Goal: Transaction & Acquisition: Purchase product/service

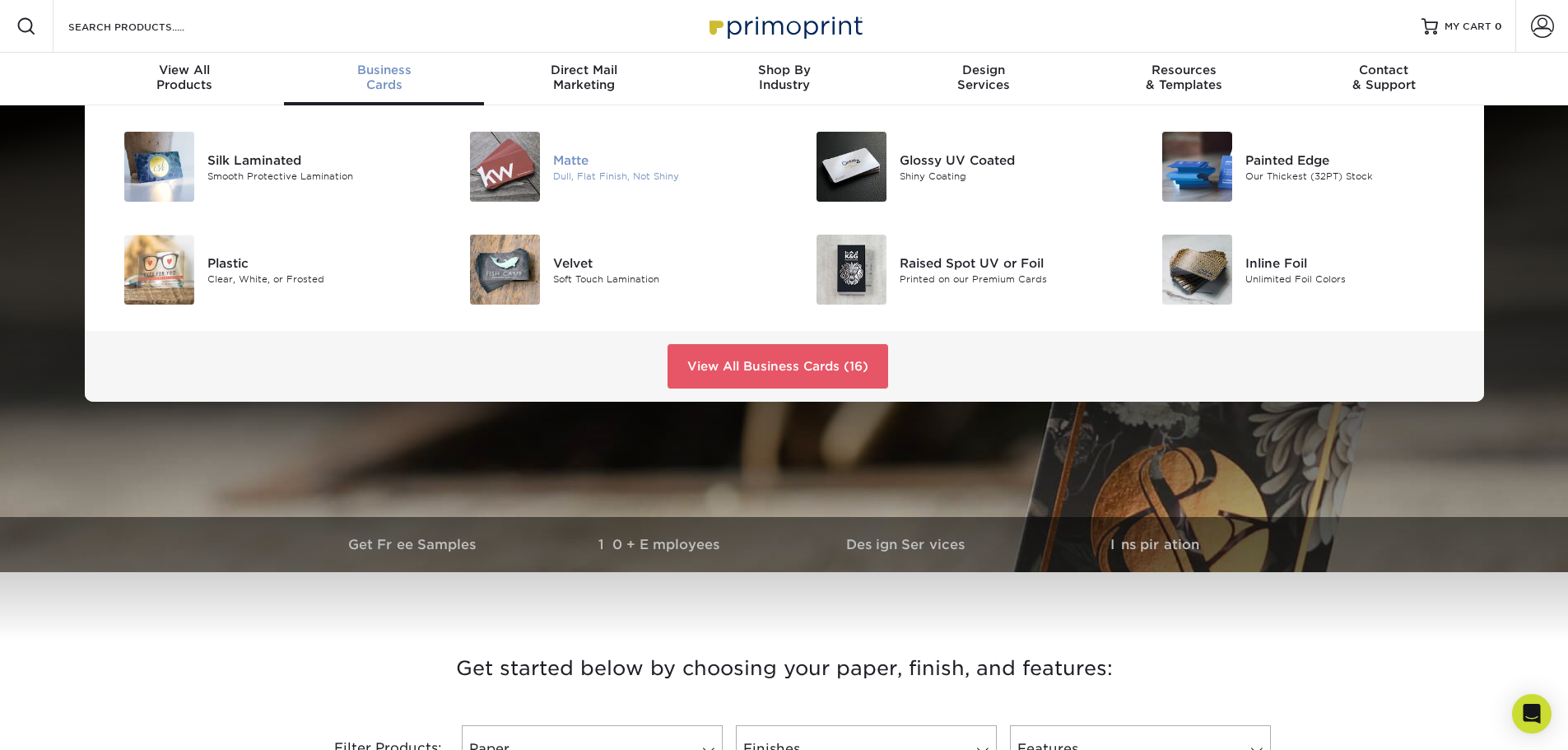
click at [609, 189] on div "[PERSON_NAME], Flat Finish, Not Shiny" at bounding box center [668, 167] width 230 height 70
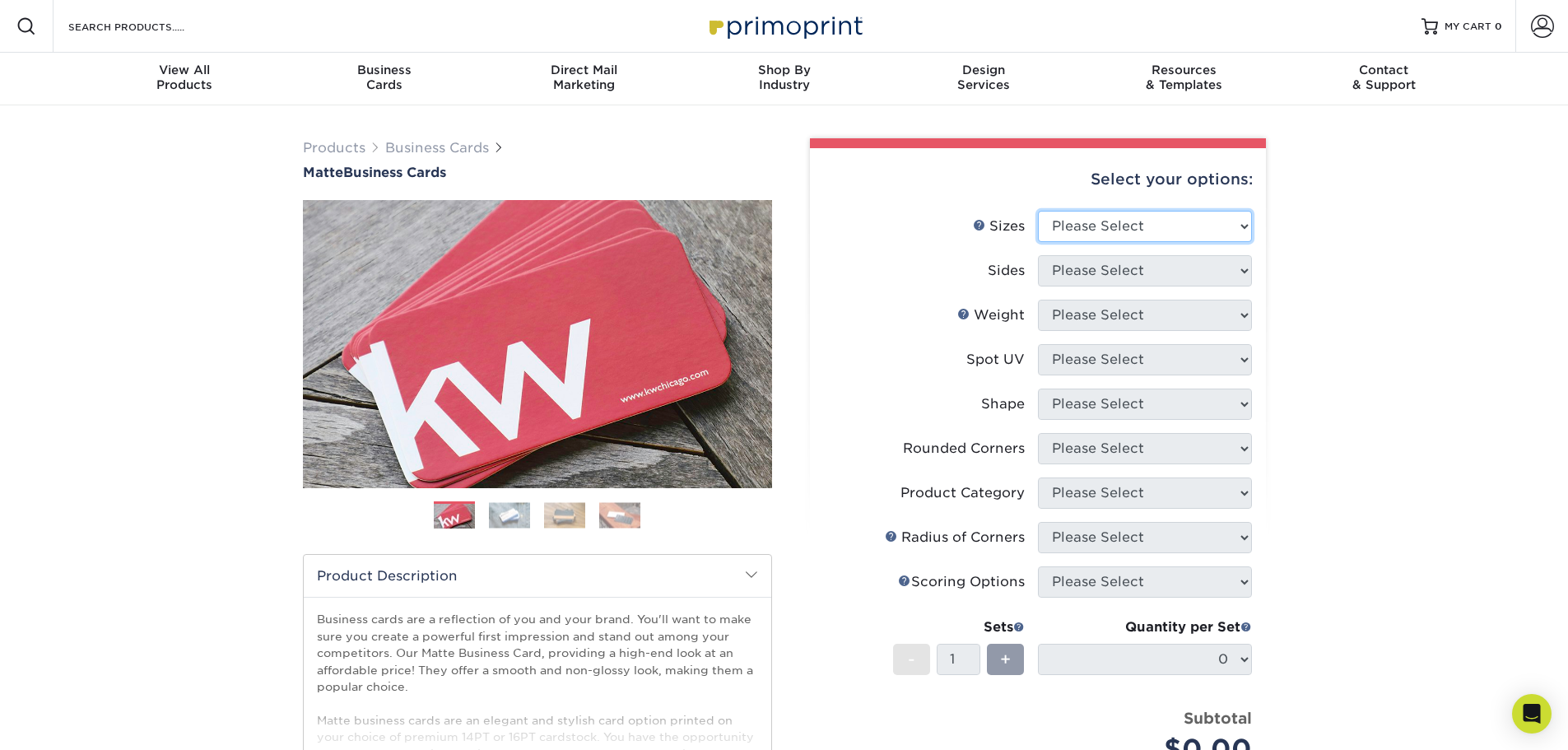
click at [1137, 239] on select "Please Select 1.5" x 3.5" - Mini 1.75" x 3.5" - Mini 2" x 2" - Square 2" x 3" -…" at bounding box center [1145, 227] width 214 height 31
select select "2.00x3.50"
click at [1038, 211] on select "Please Select 1.5" x 3.5" - Mini 1.75" x 3.5" - Mini 2" x 2" - Square 2" x 3" -…" at bounding box center [1145, 227] width 214 height 31
click at [1104, 276] on select "Please Select Print Both Sides Print Front Only" at bounding box center [1145, 271] width 214 height 31
select select "13abbda7-1d64-4f25-8bb2-c179b224825d"
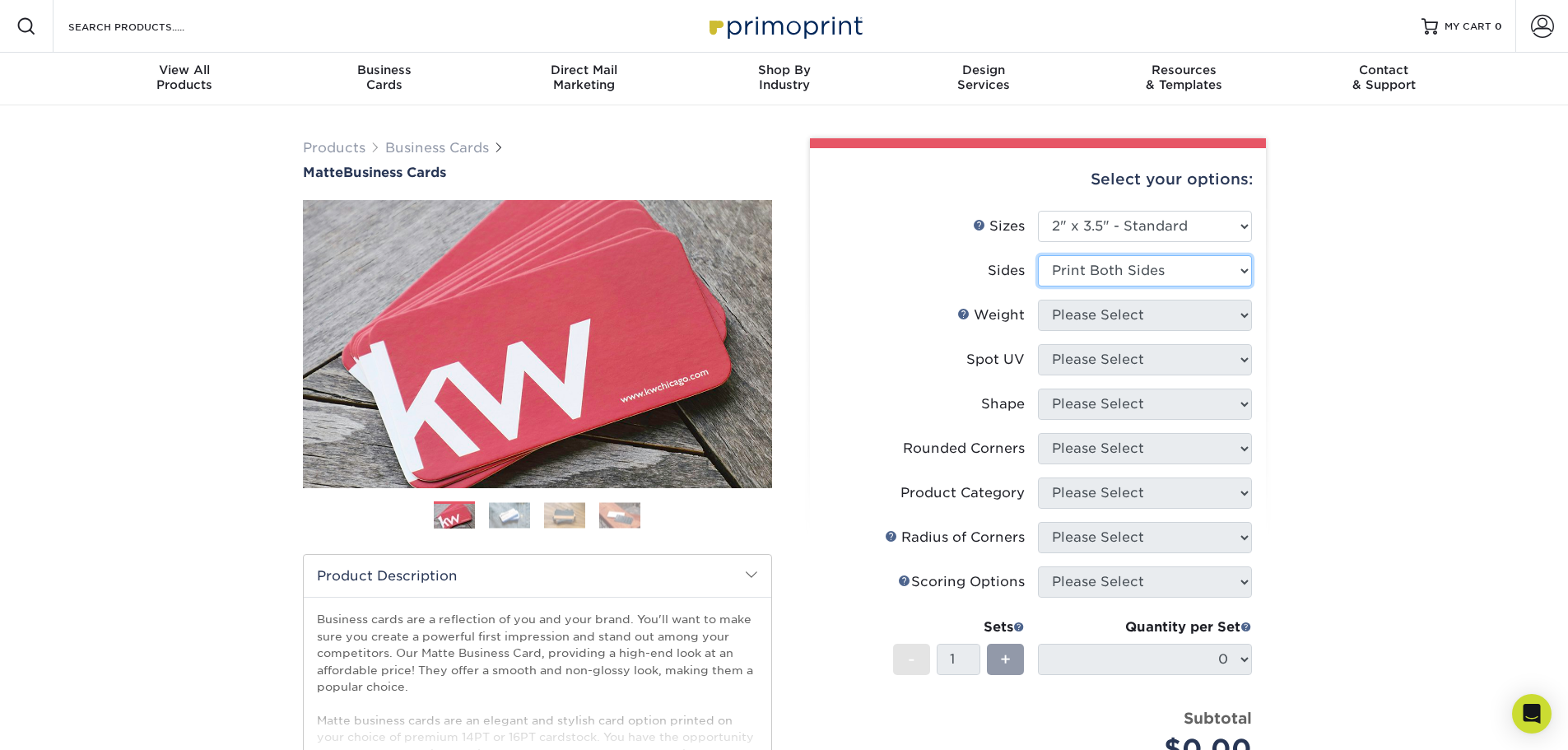
click at [1038, 255] on select "Please Select Print Both Sides Print Front Only" at bounding box center [1145, 271] width 214 height 31
click at [1124, 316] on select "Please Select 16PT 14PT" at bounding box center [1145, 315] width 214 height 31
select select "16PT"
click at [1038, 300] on select "Please Select 16PT 14PT" at bounding box center [1145, 315] width 214 height 31
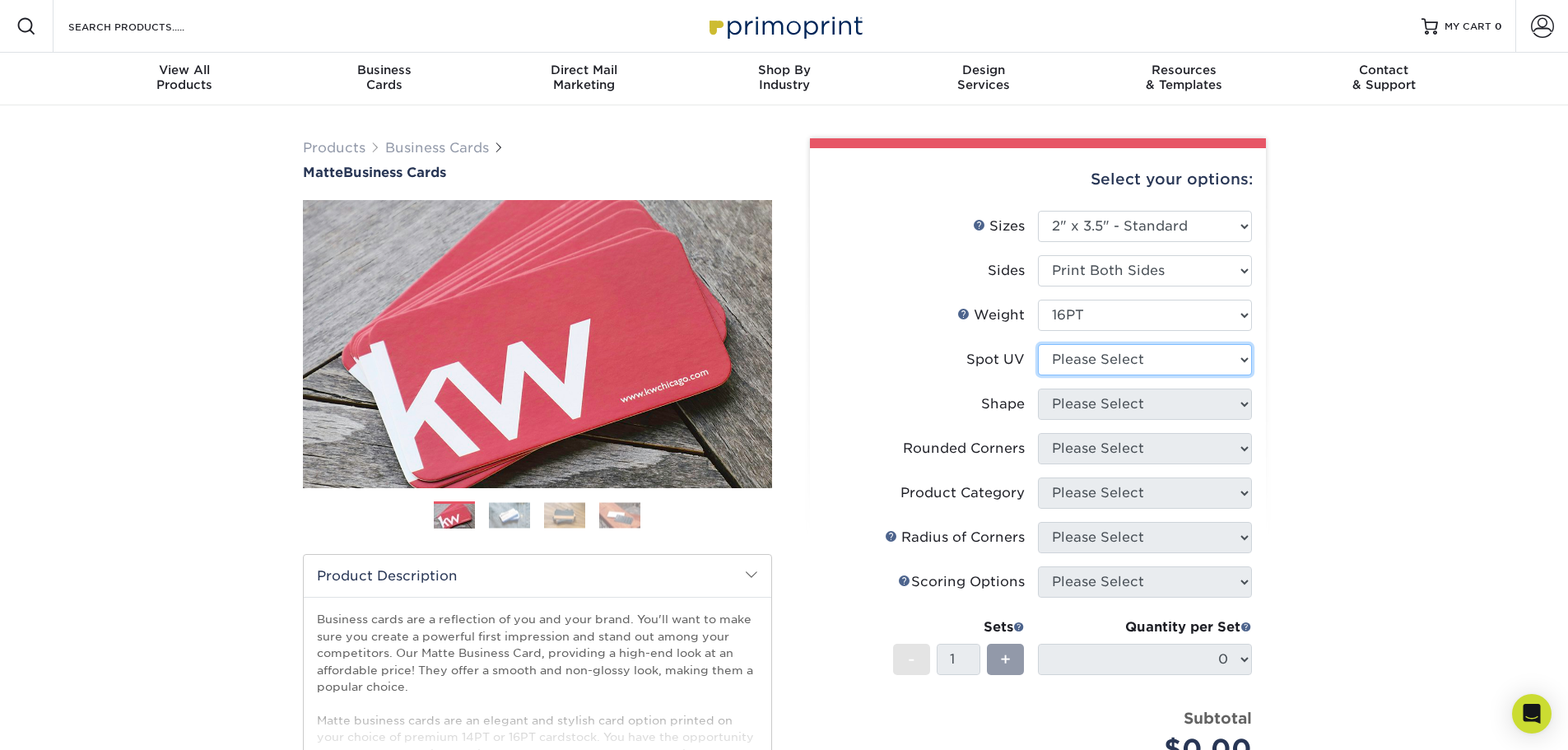
click at [1124, 346] on select "Please Select No Spot UV Front and Back (Both Sides) Front Only Back Only" at bounding box center [1145, 360] width 214 height 31
select select "3"
click at [1038, 344] on select "Please Select No Spot UV Front and Back (Both Sides) Front Only Back Only" at bounding box center [1145, 360] width 214 height 31
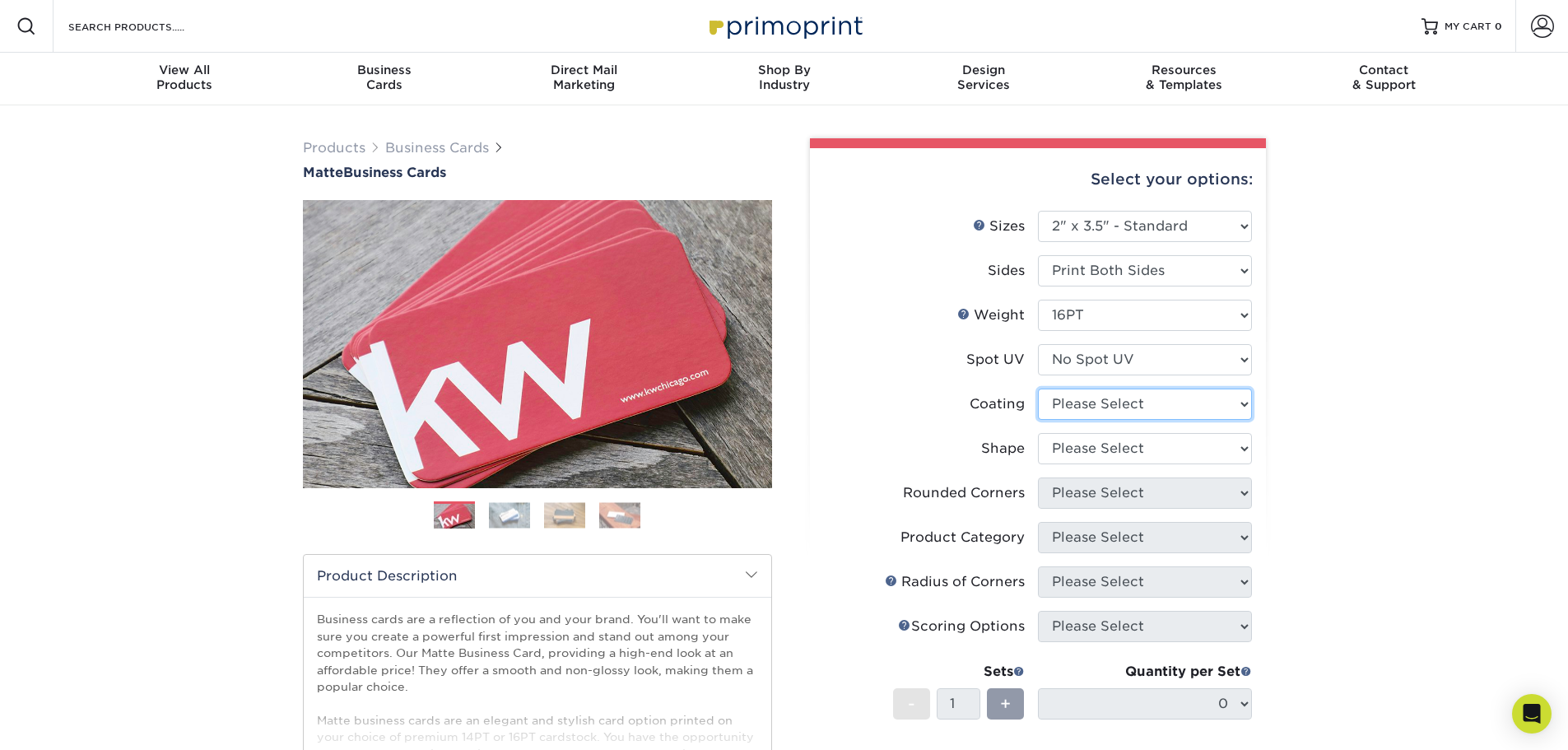
click at [1129, 403] on select at bounding box center [1145, 404] width 214 height 31
select select "121bb7b5-3b4d-429f-bd8d-bbf80e953313"
click at [1038, 388] on select at bounding box center [1145, 404] width 214 height 31
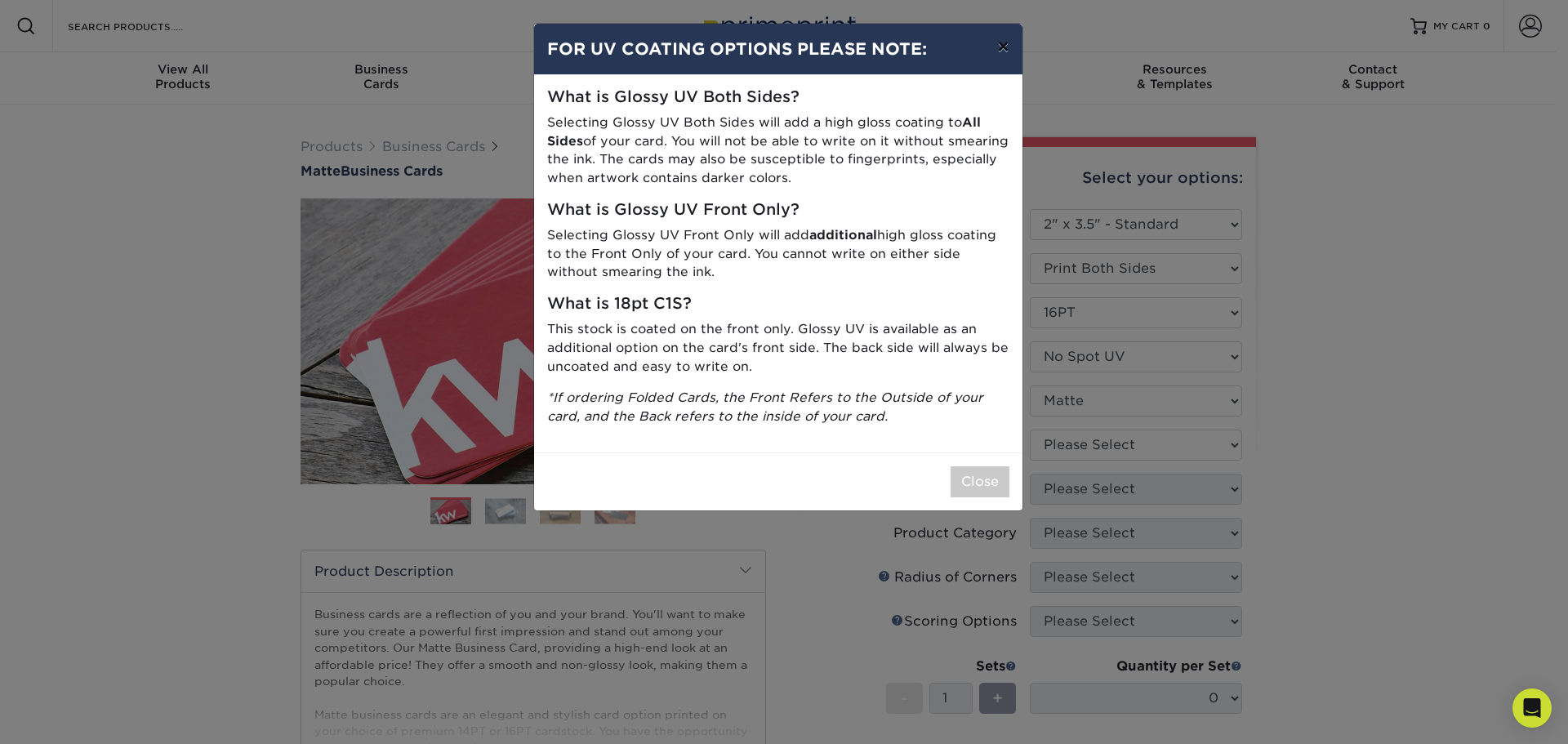
click at [1005, 47] on button "×" at bounding box center [1002, 47] width 37 height 46
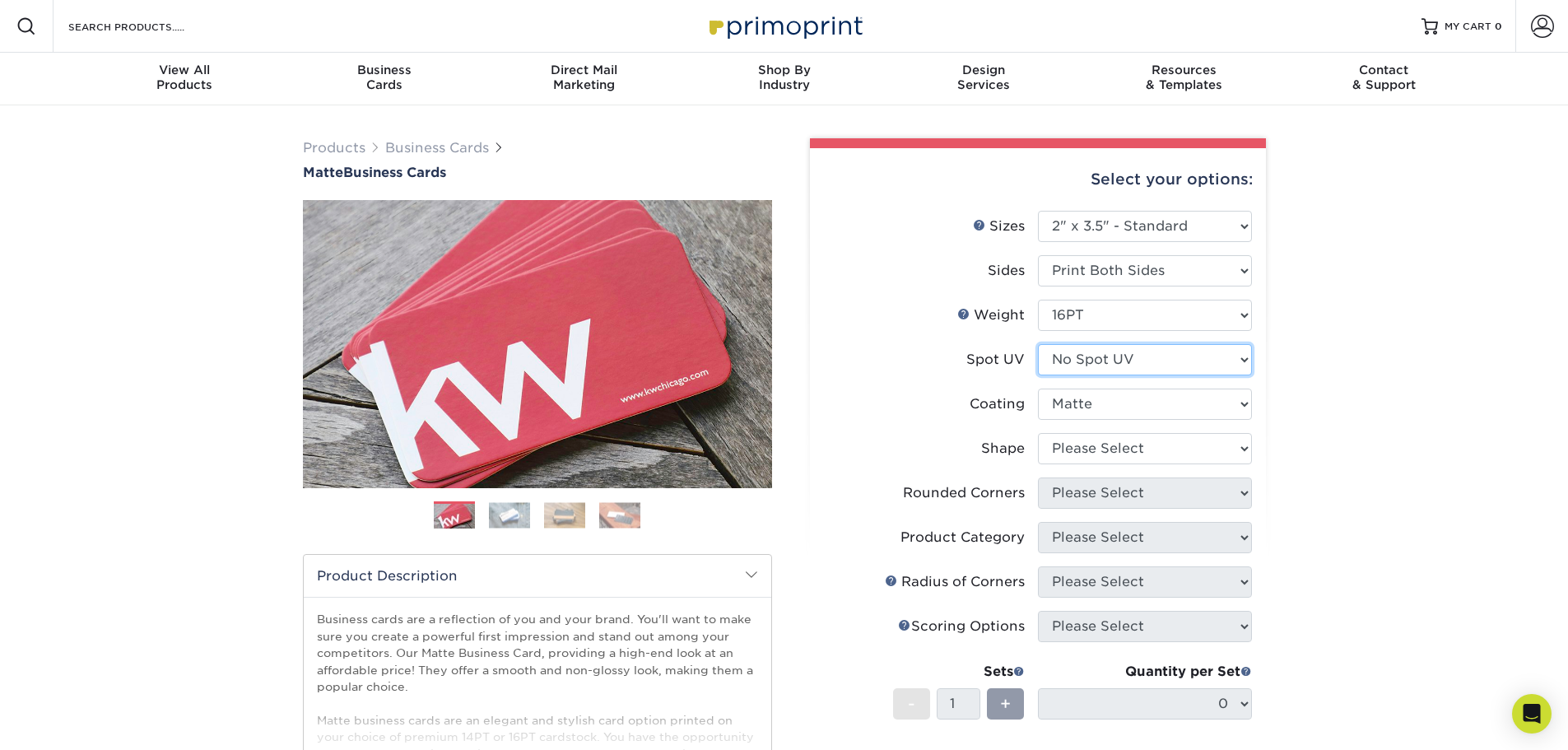
click at [1107, 364] on select "Please Select No Spot UV Front and Back (Both Sides) Front Only Back Only" at bounding box center [1145, 360] width 214 height 31
click at [1038, 344] on select "Please Select No Spot UV Front and Back (Both Sides) Front Only Back Only" at bounding box center [1145, 360] width 214 height 31
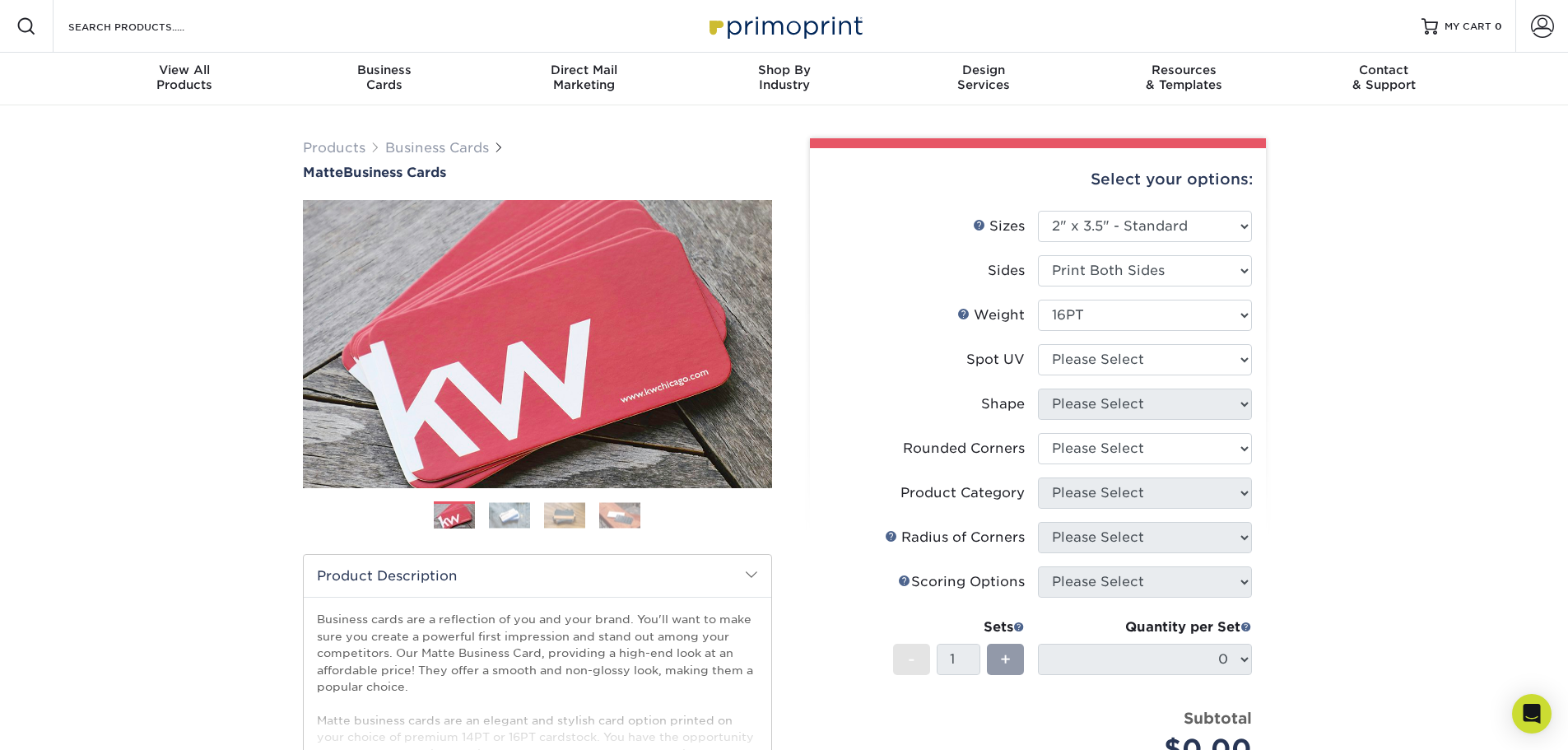
click at [505, 516] on img at bounding box center [509, 515] width 41 height 25
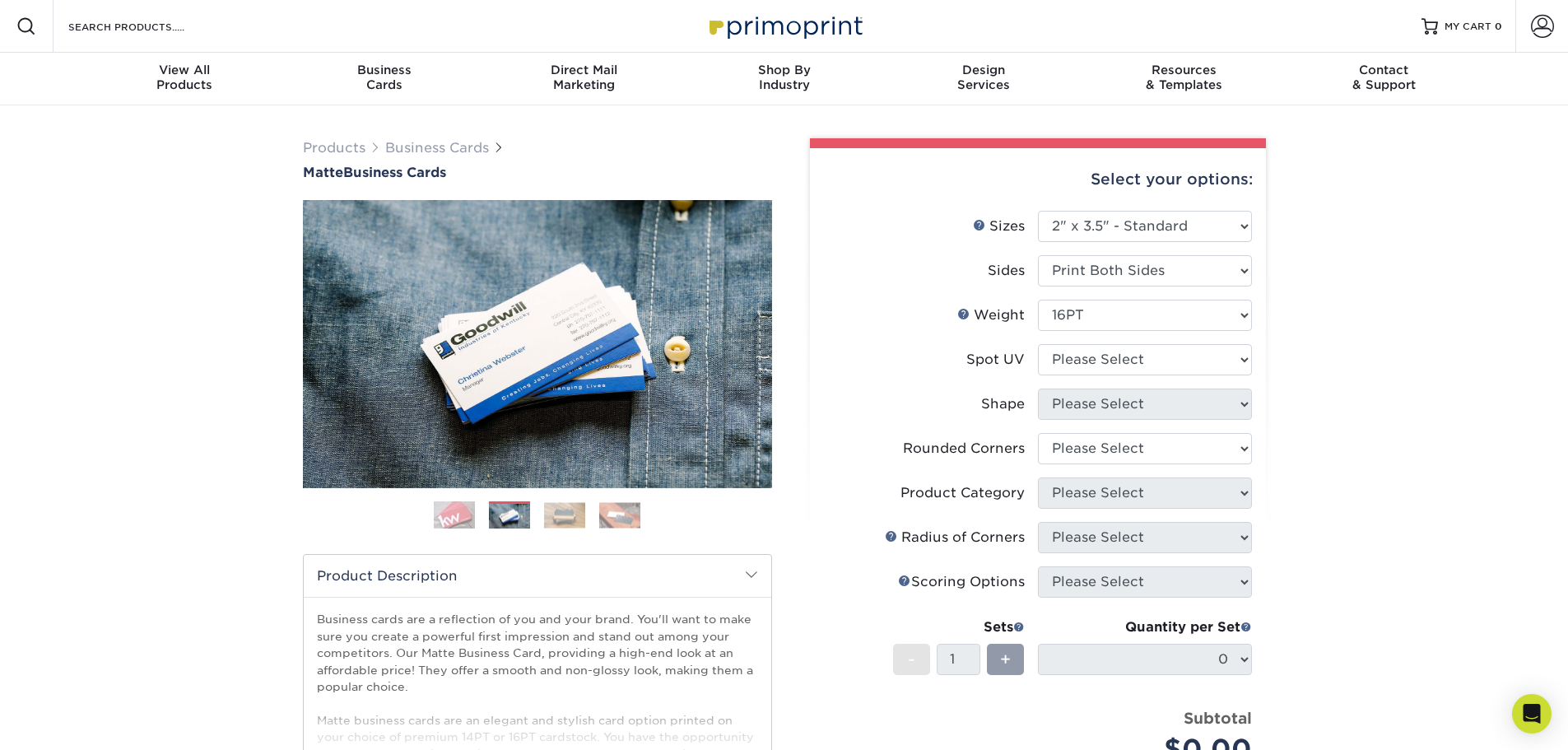
click at [561, 516] on img at bounding box center [564, 515] width 41 height 25
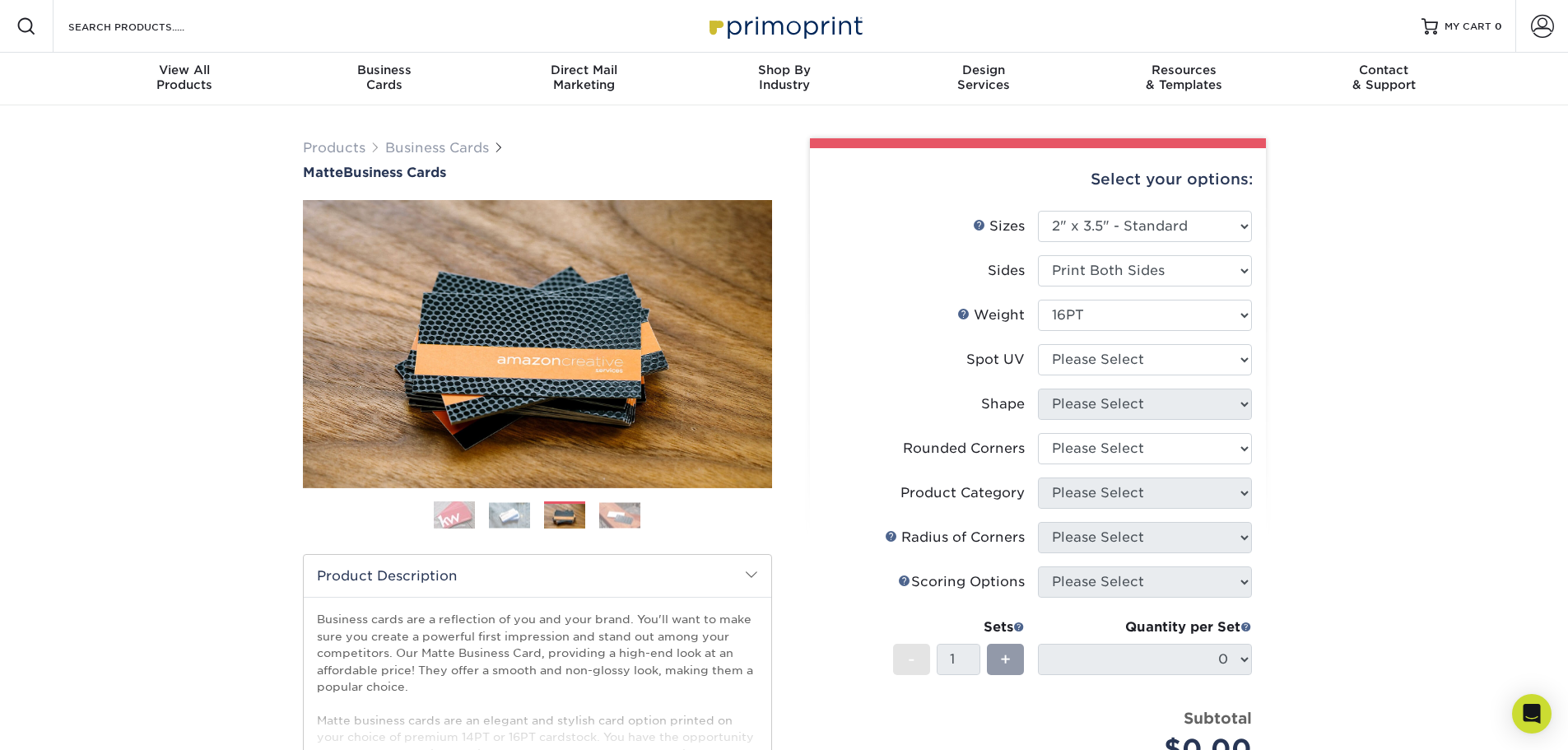
click at [614, 510] on img at bounding box center [620, 515] width 41 height 25
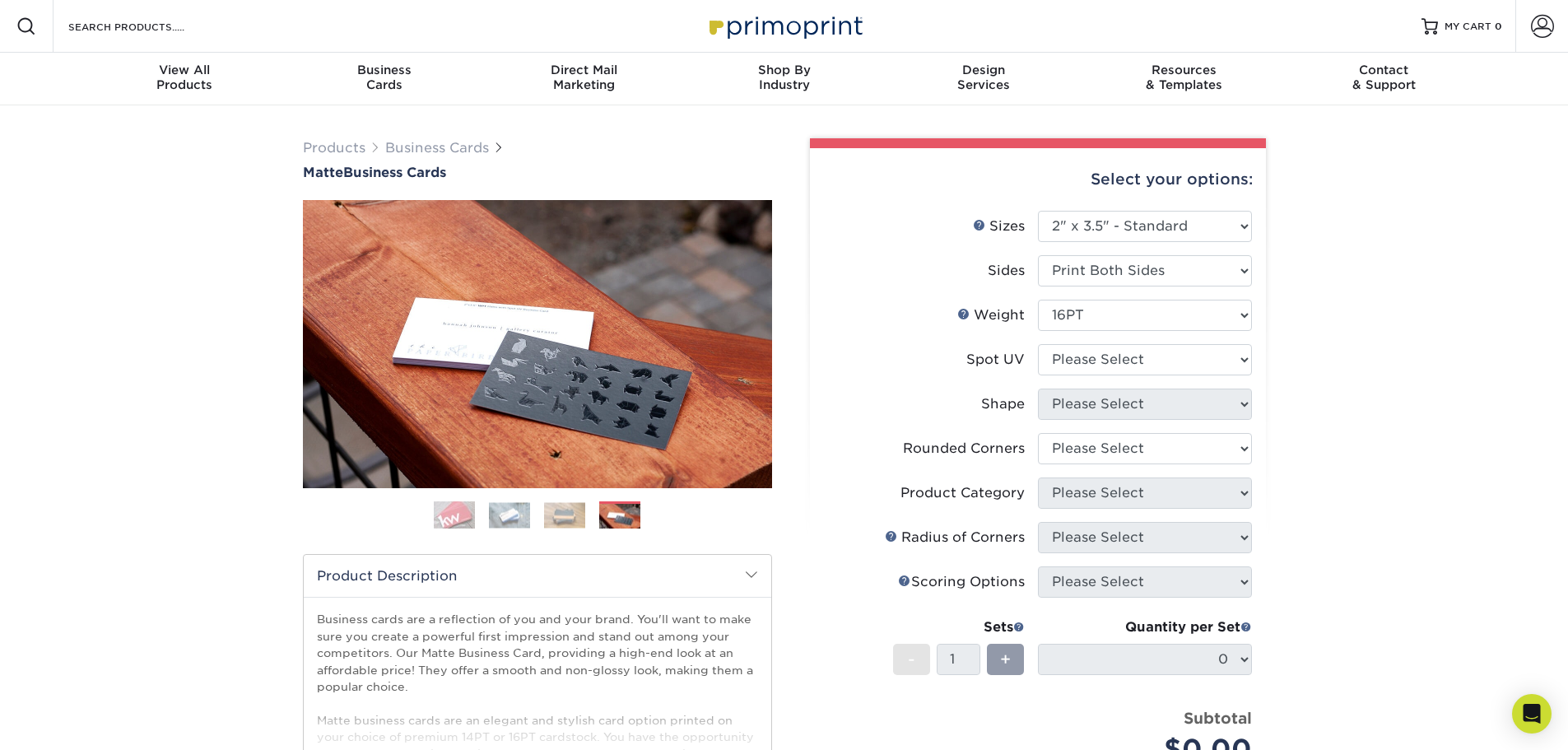
click at [565, 514] on img at bounding box center [564, 515] width 41 height 25
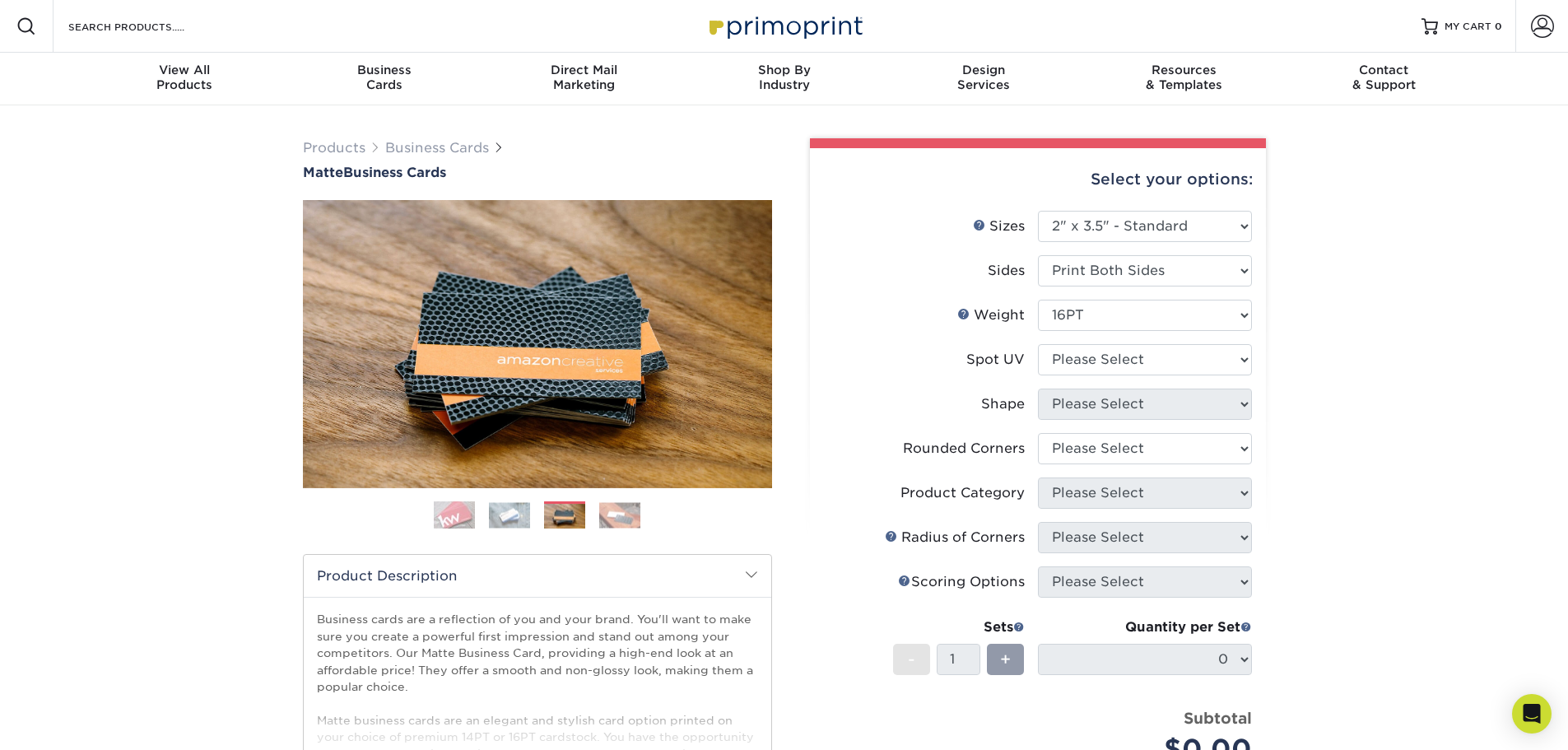
click at [605, 515] on img at bounding box center [620, 515] width 41 height 25
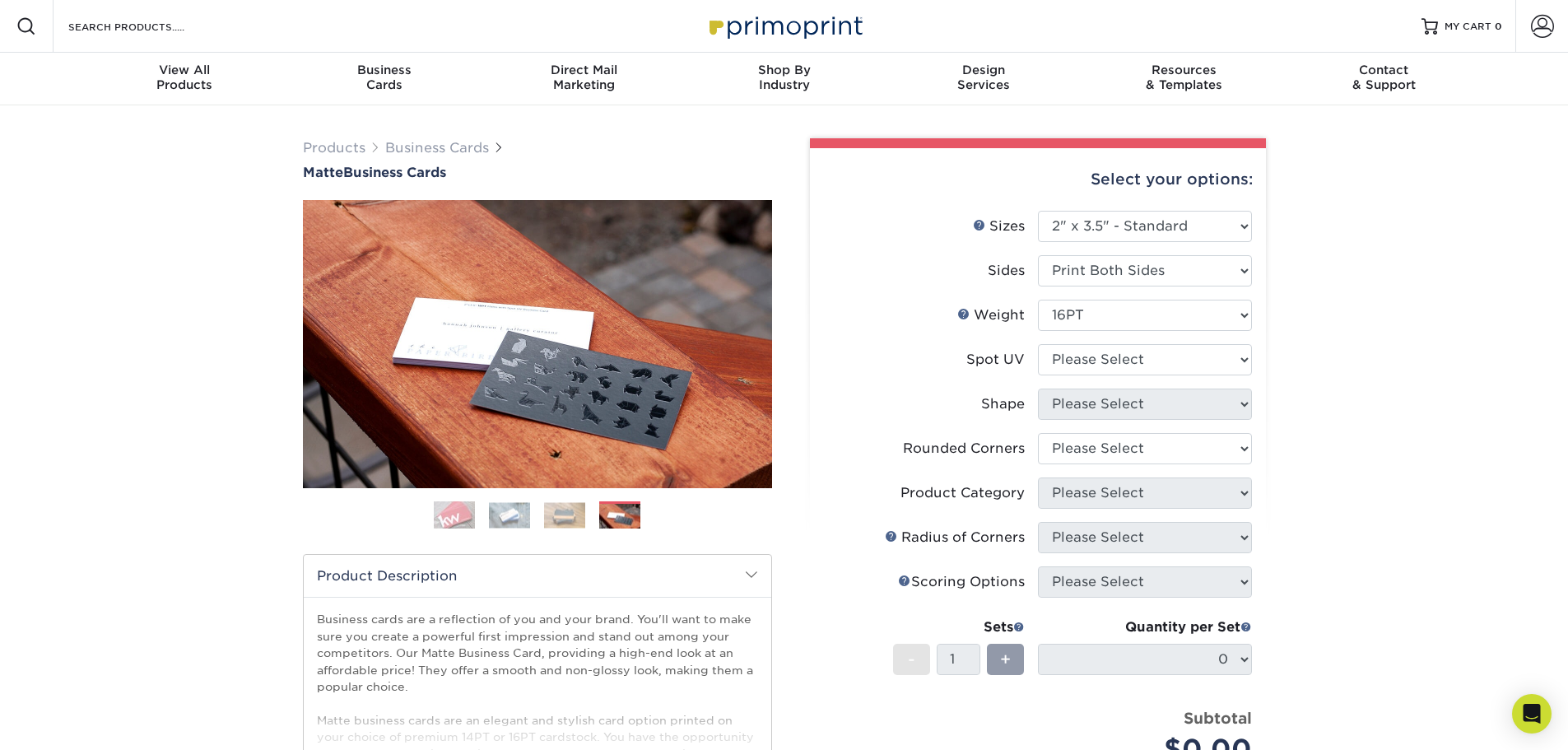
click at [561, 511] on img at bounding box center [564, 515] width 41 height 25
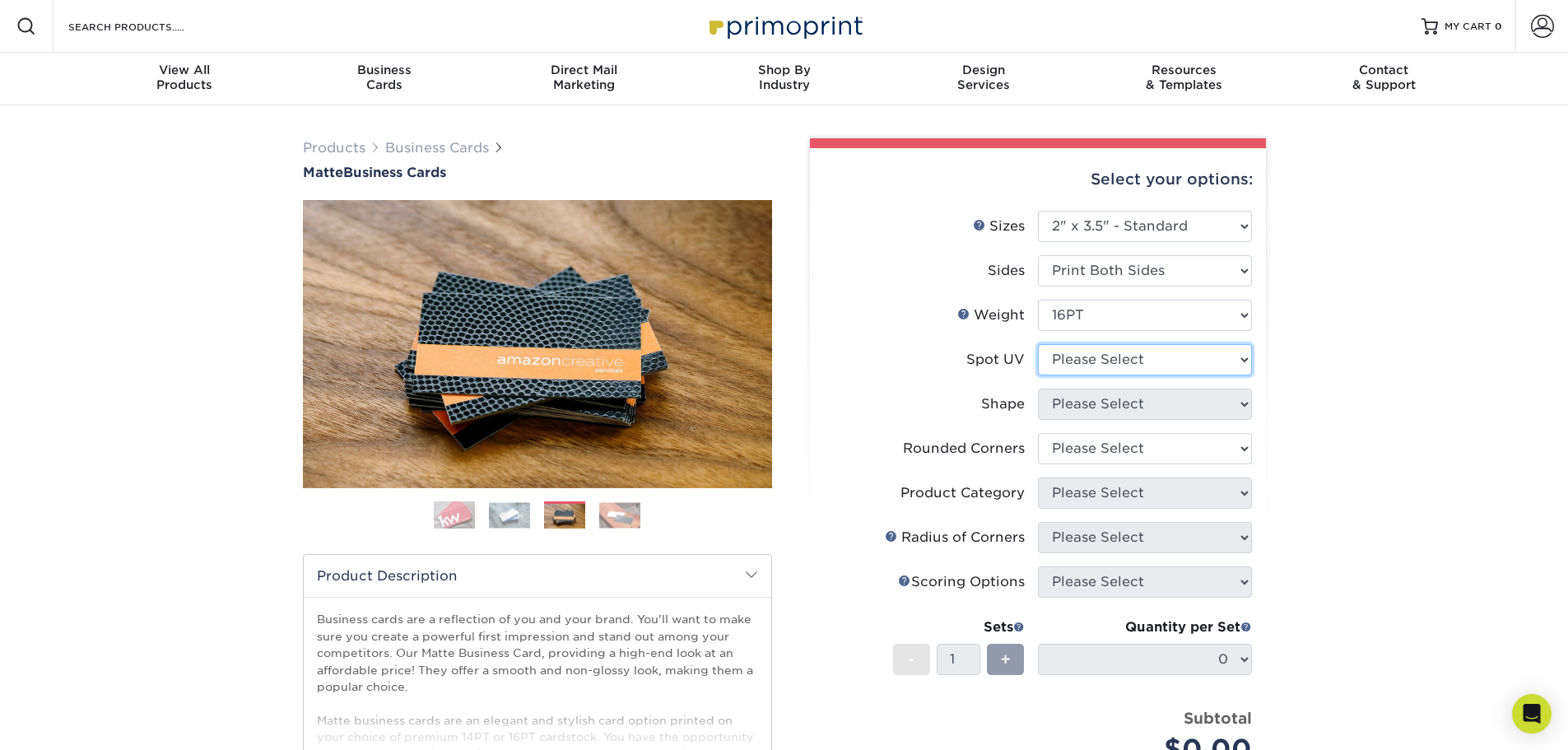
click at [1178, 363] on select "Please Select No Spot UV Front and Back (Both Sides) Front Only Back Only" at bounding box center [1145, 360] width 214 height 31
click at [1038, 344] on select "Please Select No Spot UV Front and Back (Both Sides) Front Only Back Only" at bounding box center [1145, 360] width 214 height 31
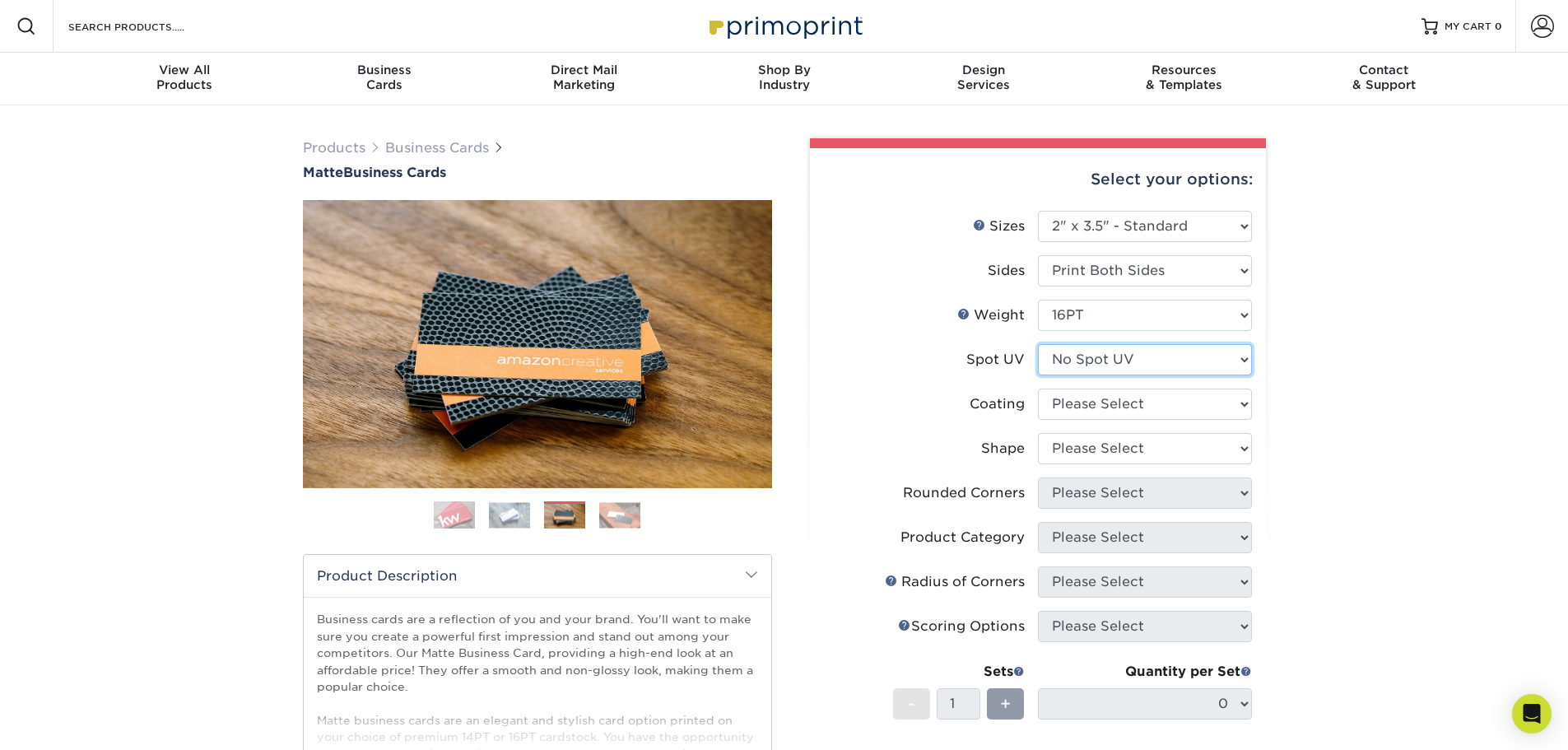
click at [1169, 354] on select "Please Select No Spot UV Front and Back (Both Sides) Front Only Back Only" at bounding box center [1145, 360] width 214 height 31
click at [1038, 344] on select "Please Select No Spot UV Front and Back (Both Sides) Front Only Back Only" at bounding box center [1145, 360] width 214 height 31
click at [1157, 361] on select "Please Select No Spot UV Front and Back (Both Sides) Front Only Back Only" at bounding box center [1145, 360] width 214 height 31
click at [1038, 344] on select "Please Select No Spot UV Front and Back (Both Sides) Front Only Back Only" at bounding box center [1145, 360] width 214 height 31
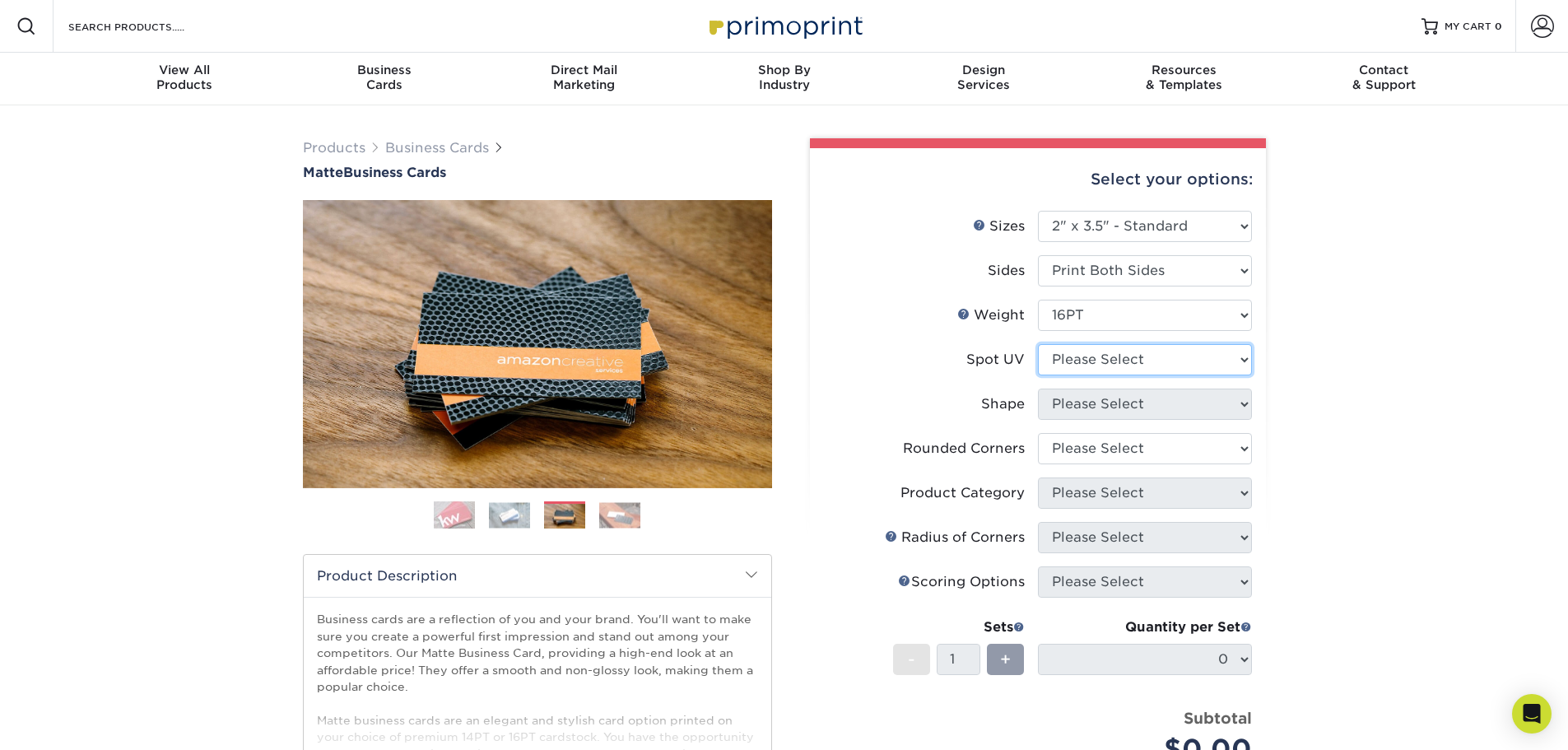
click at [1132, 353] on select "Please Select No Spot UV Front and Back (Both Sides) Front Only Back Only" at bounding box center [1145, 360] width 214 height 31
select select "3"
click at [1038, 344] on select "Please Select No Spot UV Front and Back (Both Sides) Front Only Back Only" at bounding box center [1145, 360] width 214 height 31
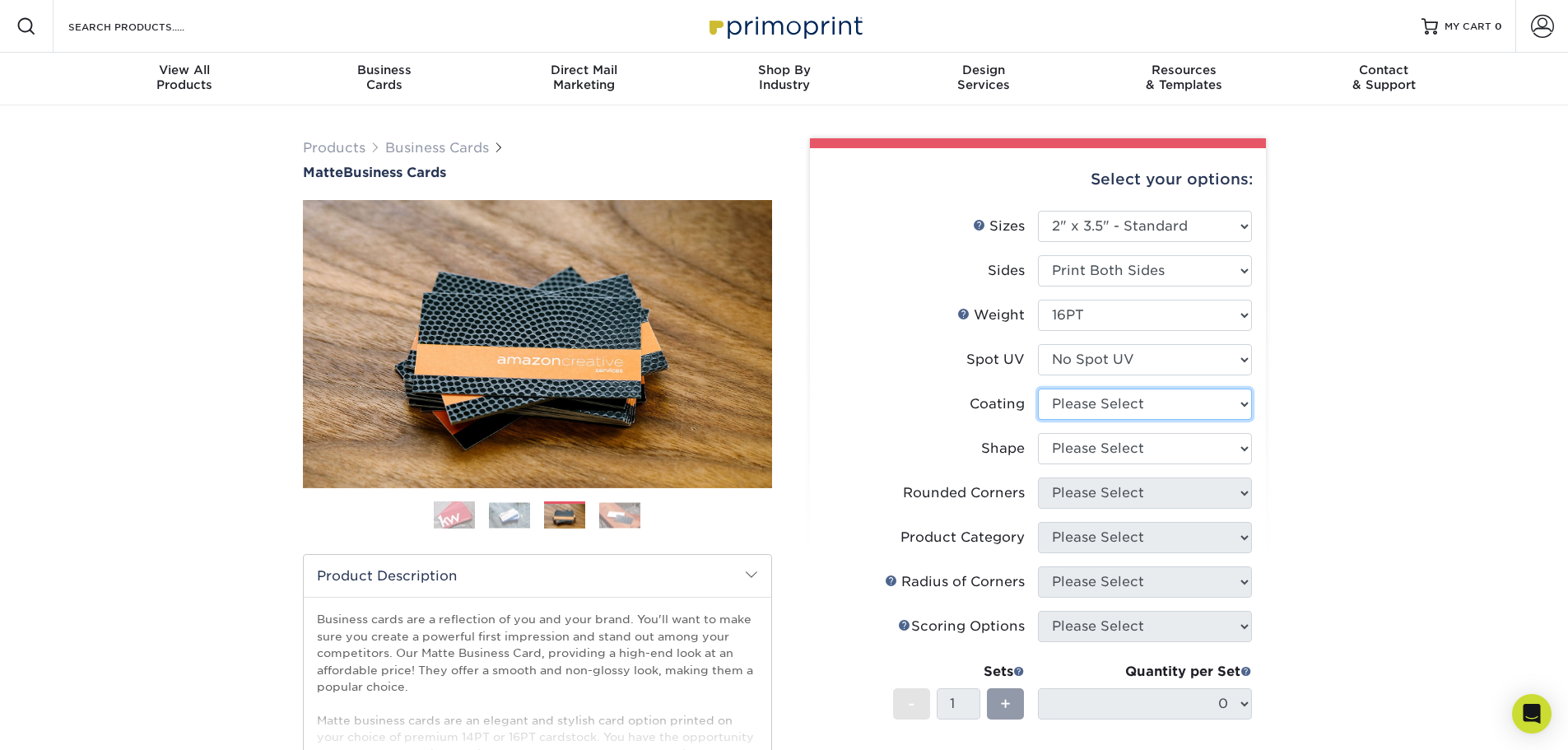
click at [1130, 405] on select at bounding box center [1145, 404] width 214 height 31
select select "121bb7b5-3b4d-429f-bd8d-bbf80e953313"
click at [1038, 388] on select at bounding box center [1145, 404] width 214 height 31
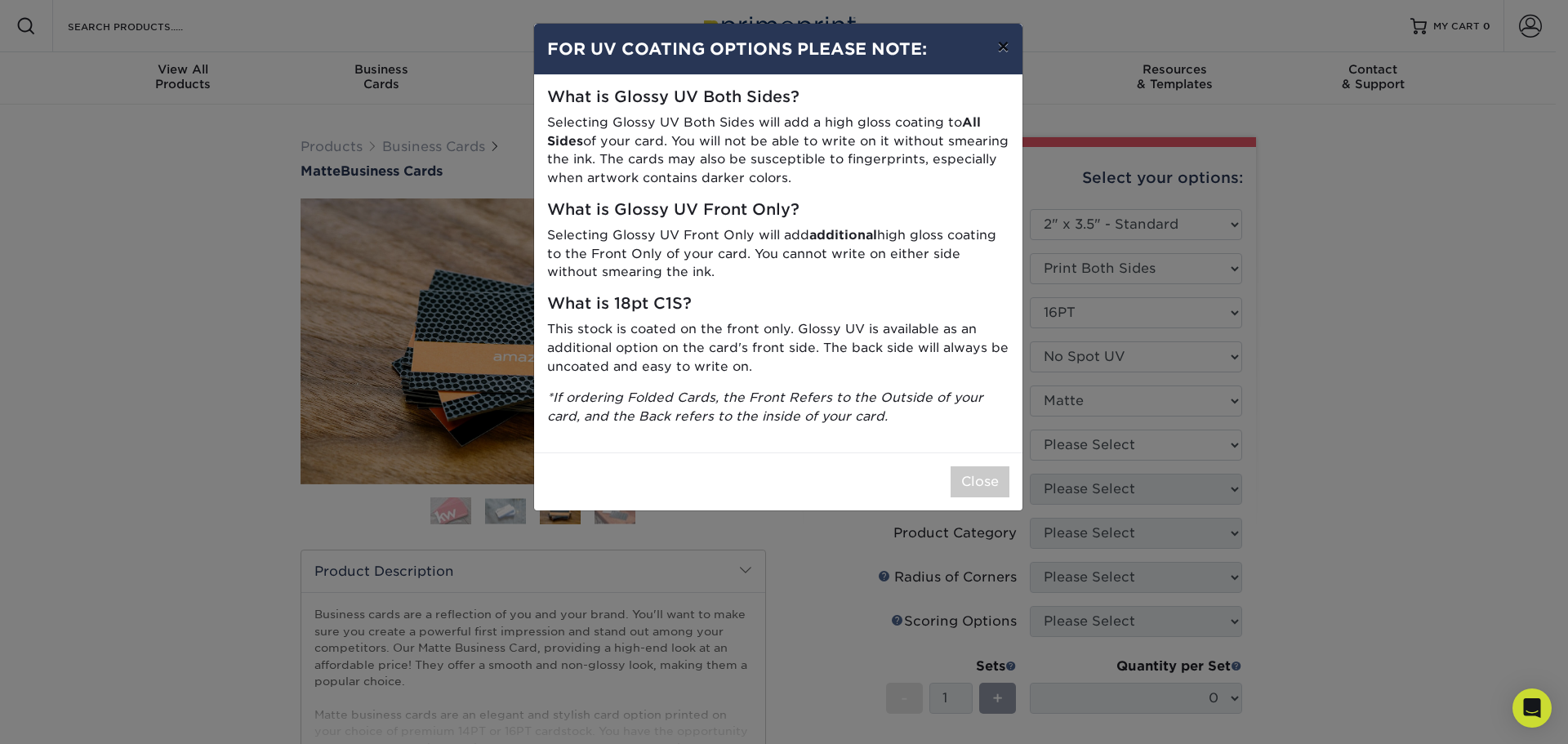
click at [997, 38] on button "×" at bounding box center [1002, 47] width 37 height 46
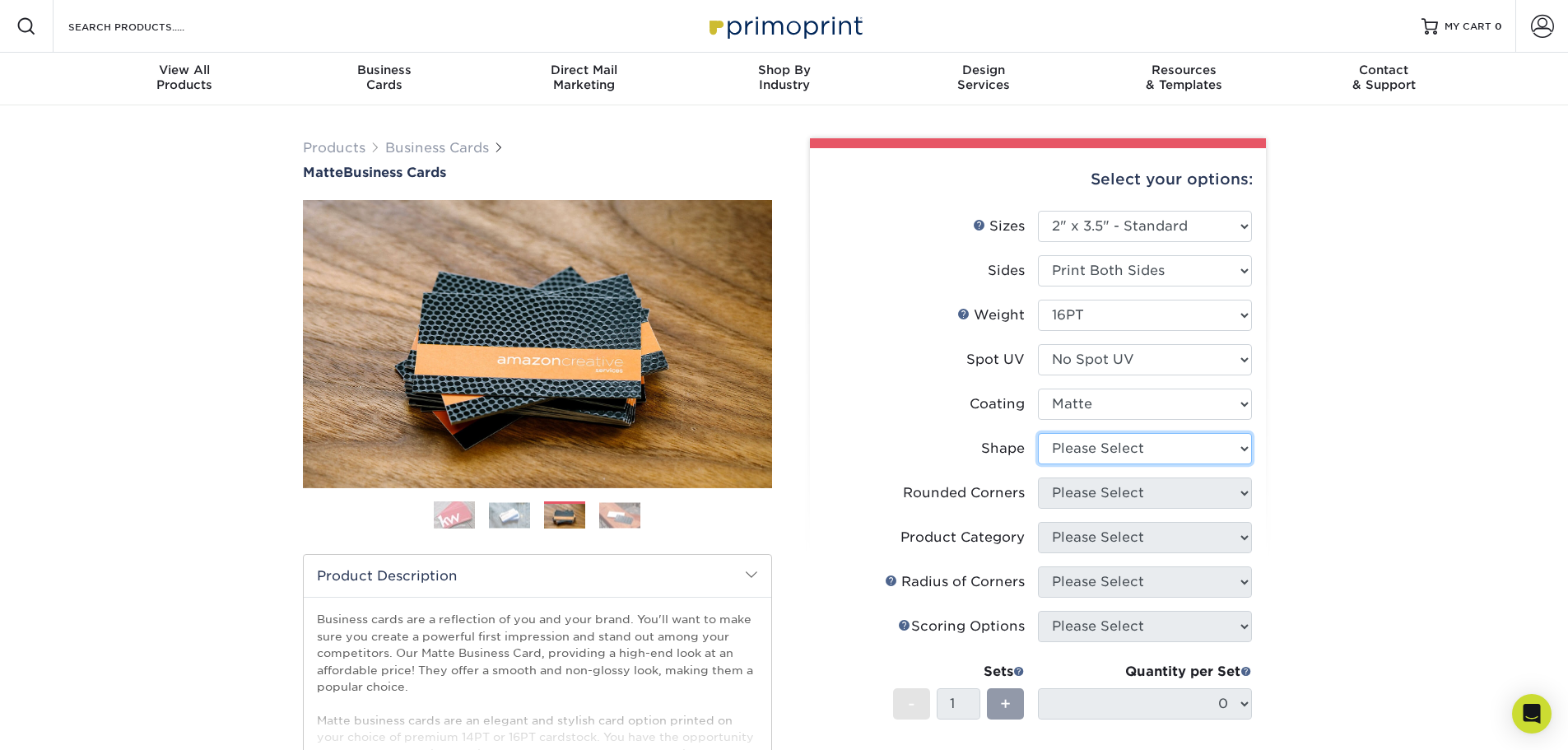
click at [1135, 447] on select "Please Select Standard Oval" at bounding box center [1145, 448] width 214 height 31
select select "standard"
click at [1038, 433] on select "Please Select Standard Oval" at bounding box center [1145, 448] width 214 height 31
click at [1126, 499] on select "Please Select Yes - Round 2 Corners Yes - Round 4 Corners No" at bounding box center [1145, 493] width 214 height 31
select select "0"
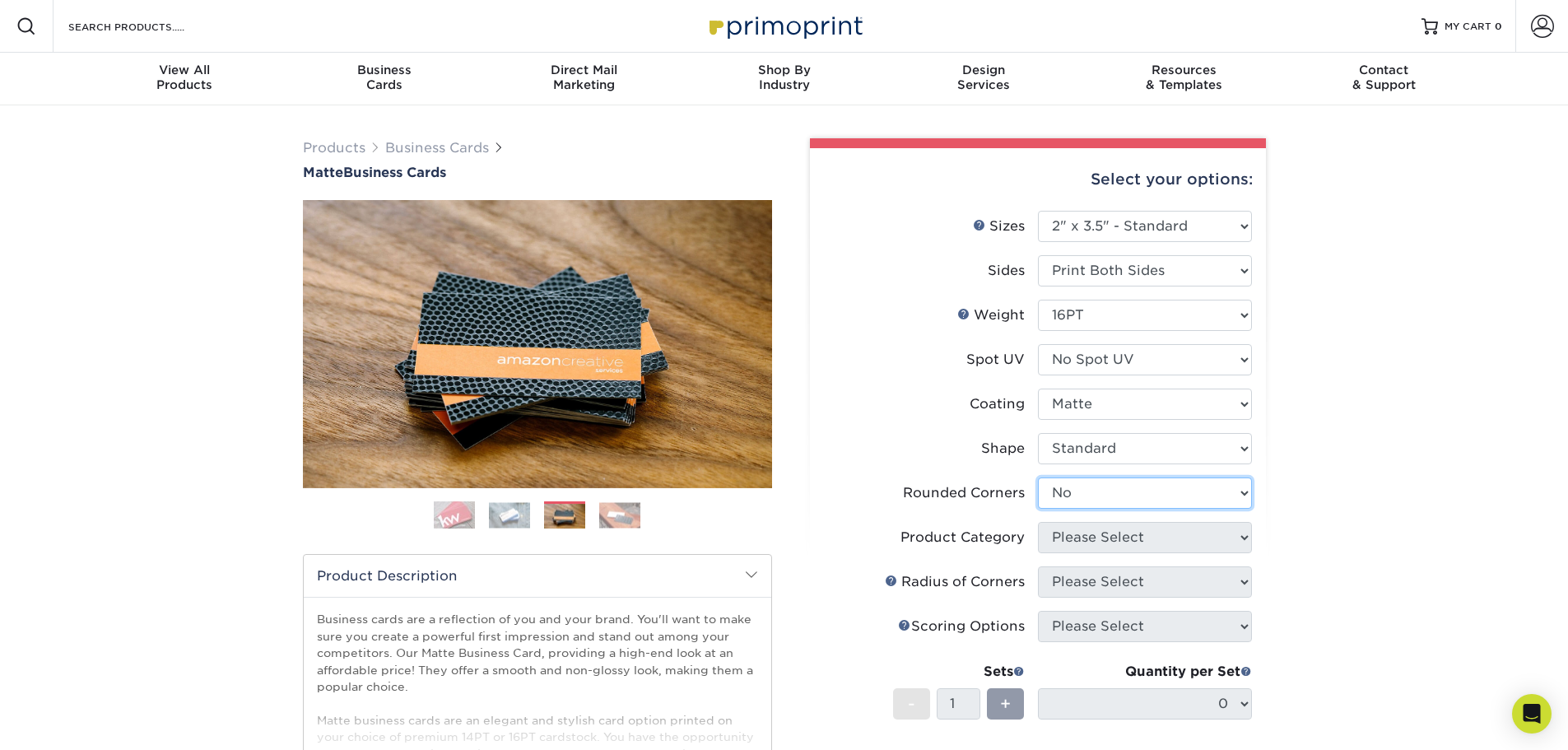
click at [1038, 477] on select "Please Select Yes - Round 2 Corners Yes - Round 4 Corners No" at bounding box center [1145, 493] width 214 height 31
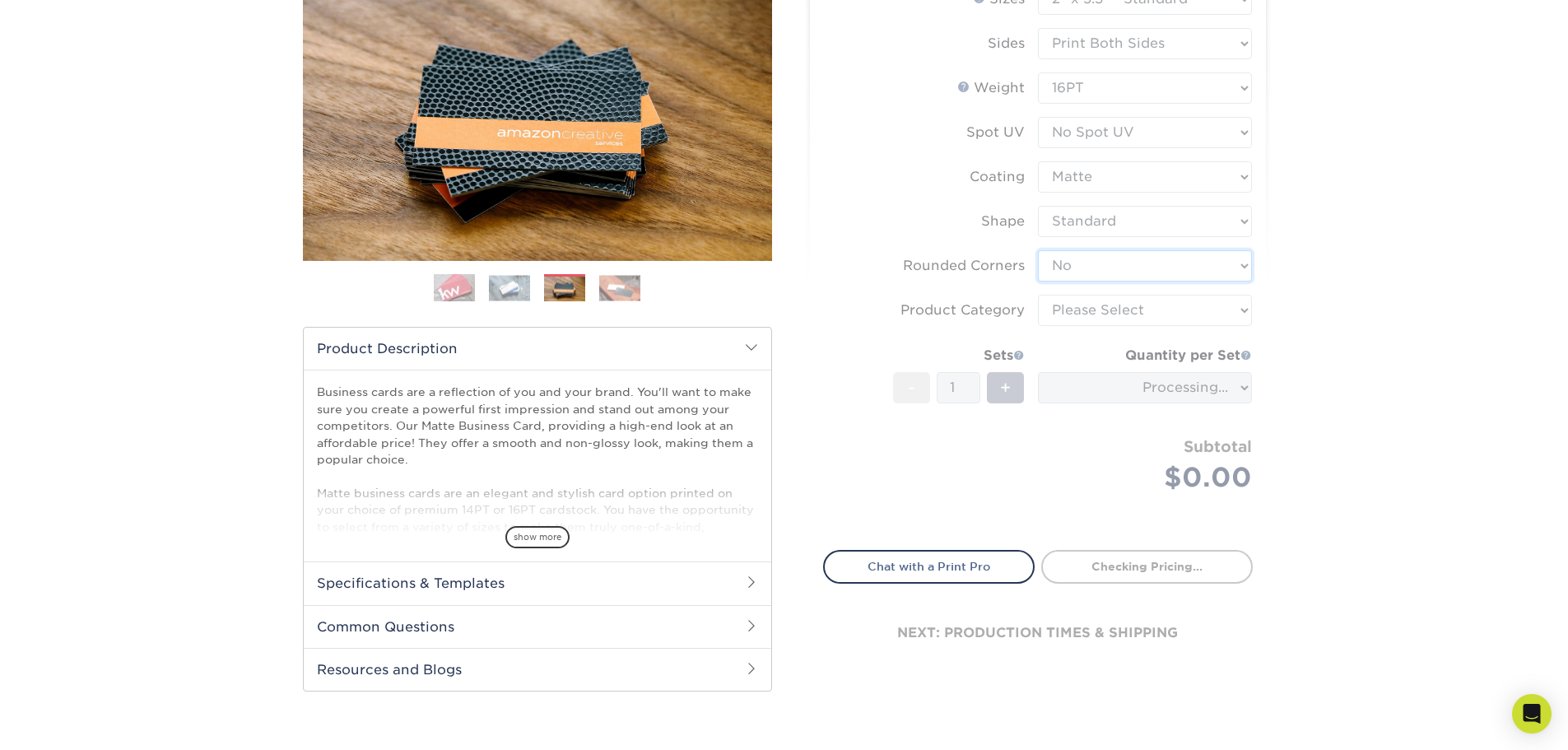
scroll to position [247, 0]
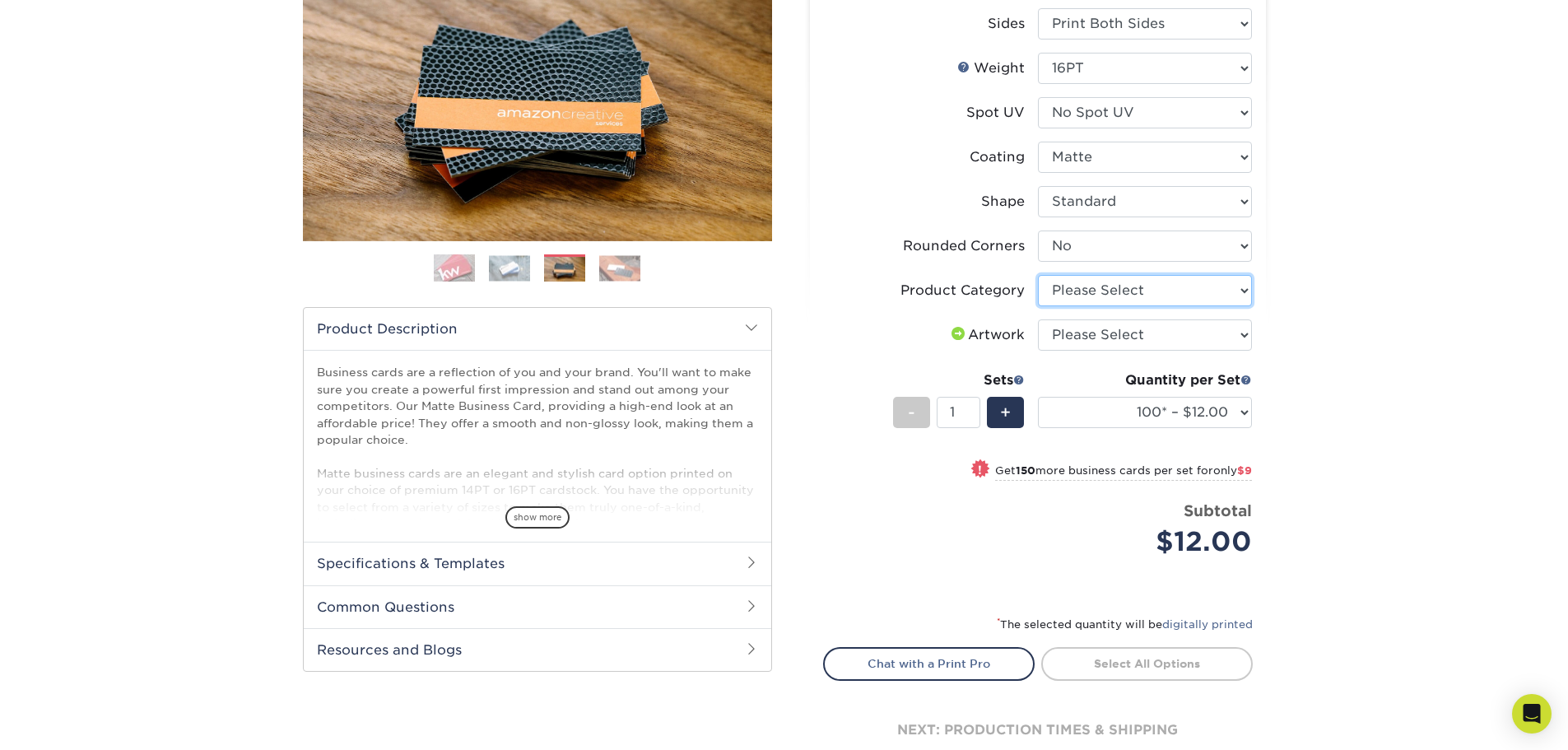
click at [1130, 281] on select "Please Select Business Cards" at bounding box center [1145, 290] width 214 height 31
select select "3b5148f1-0588-4f88-a218-97bcfdce65c1"
click at [1038, 275] on select "Please Select Business Cards" at bounding box center [1145, 290] width 214 height 31
click at [1129, 334] on select "Please Select I will upload files I need a design - $100" at bounding box center [1145, 335] width 214 height 31
click at [1343, 399] on div "Products Business Cards Matte Business Cards Previous Next 100 $ 9" at bounding box center [784, 348] width 1568 height 980
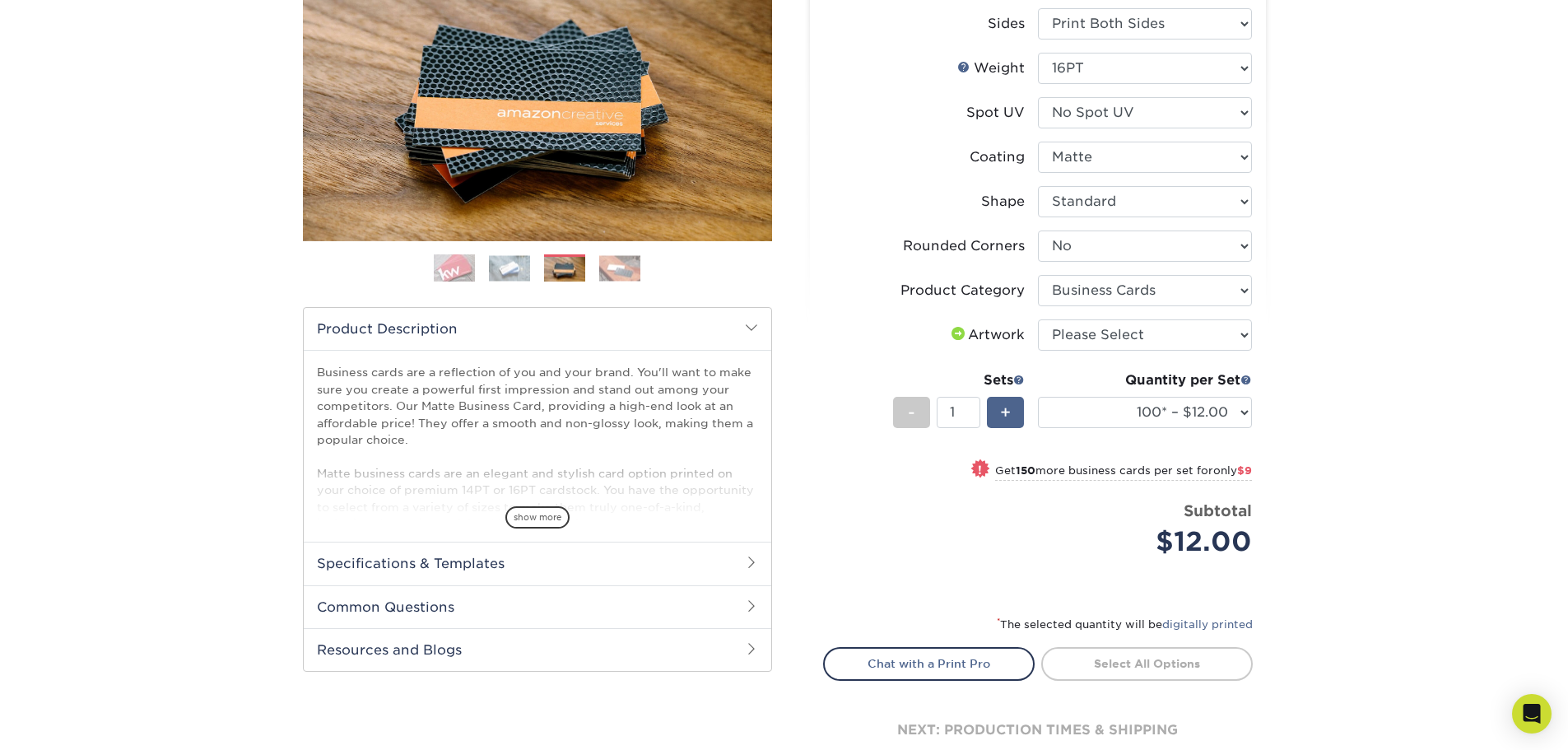
click at [1010, 409] on span "+" at bounding box center [1005, 413] width 11 height 25
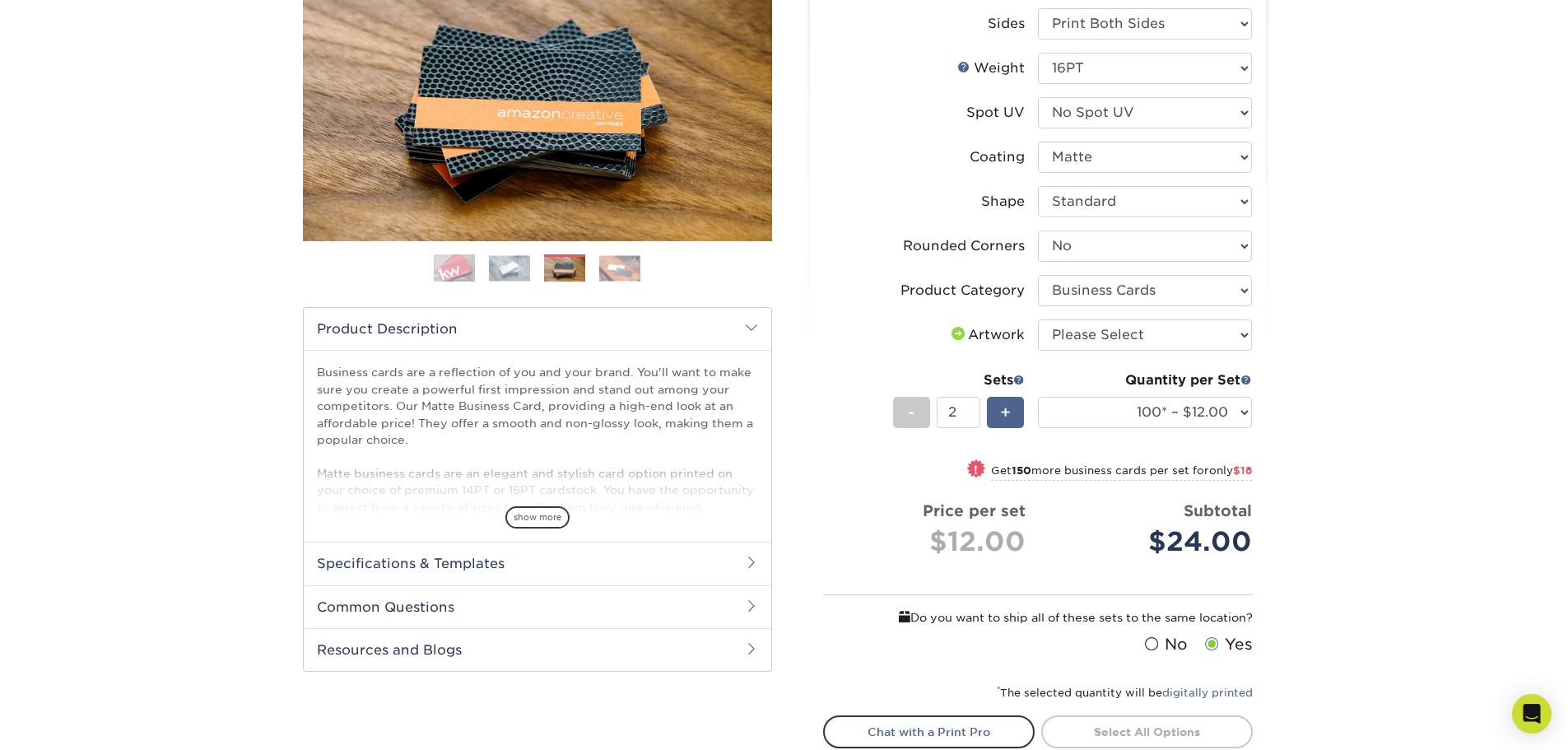
click at [1010, 409] on span "+" at bounding box center [1005, 413] width 11 height 25
type input "3"
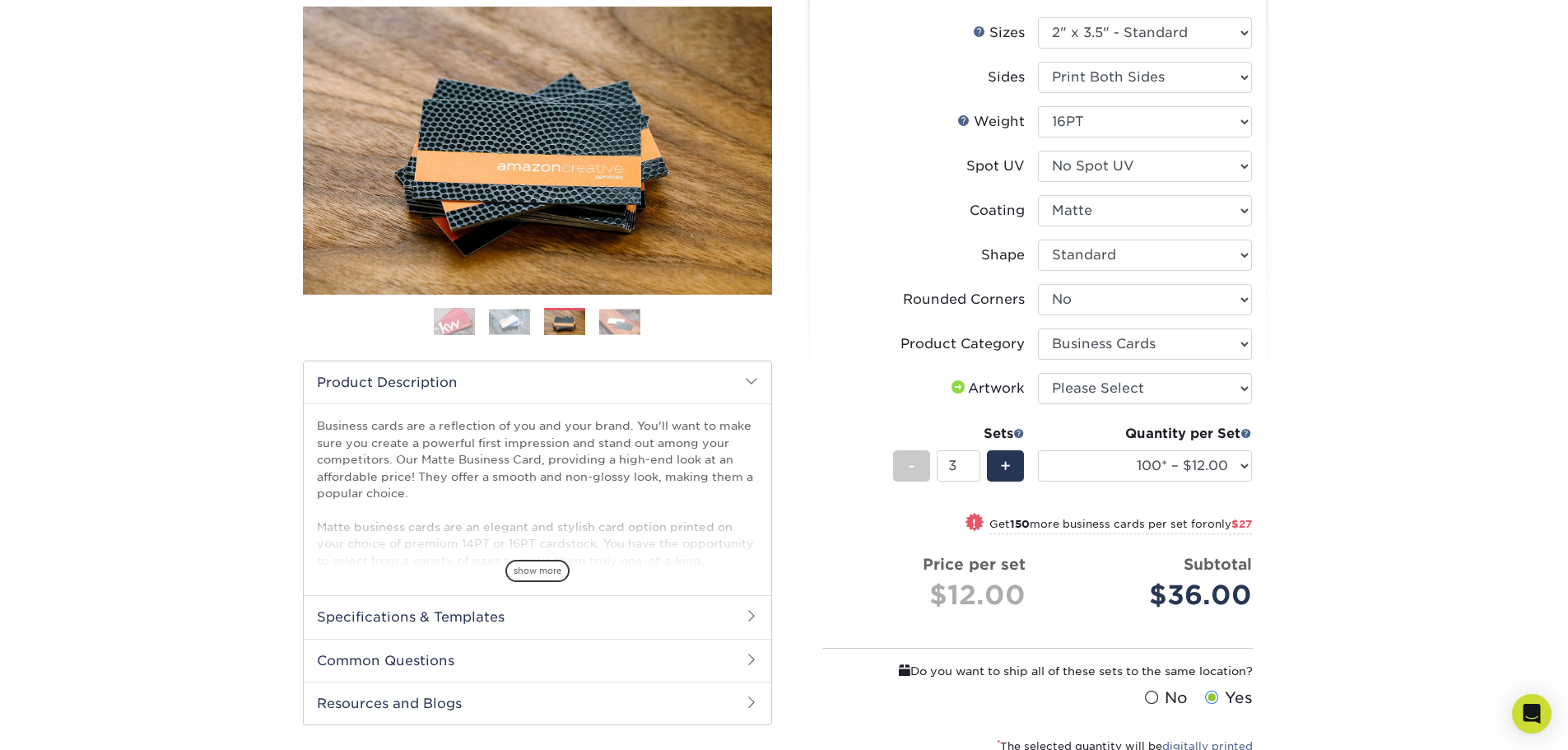
scroll to position [165, 0]
